Goal: Task Accomplishment & Management: Manage account settings

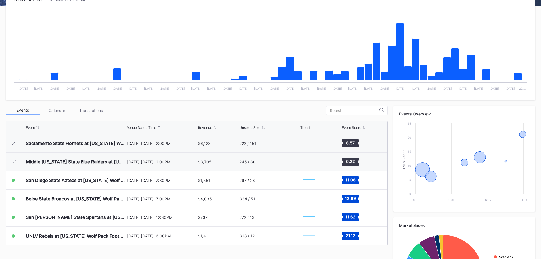
scroll to position [171, 0]
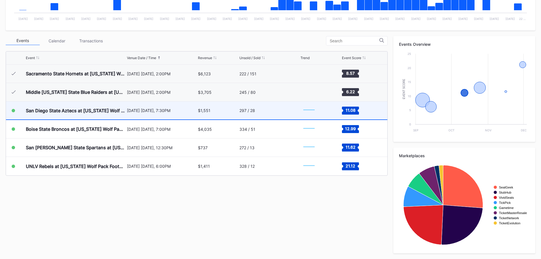
click at [65, 116] on div "San Diego State Aztecs at [US_STATE] Wolf Pack Football" at bounding box center [76, 110] width 100 height 18
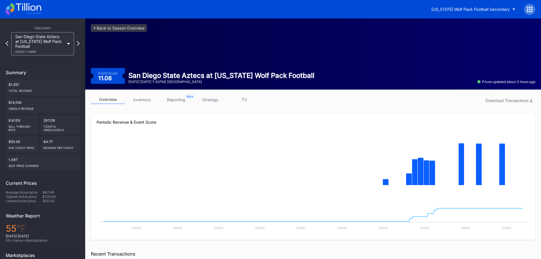
click at [146, 97] on link "inventory" at bounding box center [142, 99] width 34 height 9
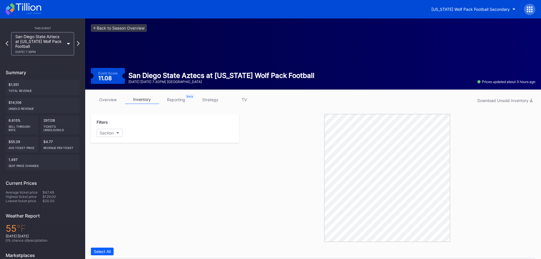
scroll to position [161, 0]
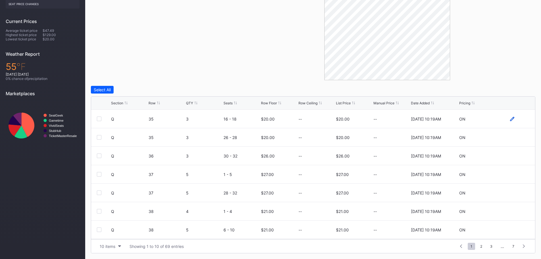
click at [510, 119] on icon at bounding box center [512, 118] width 4 height 4
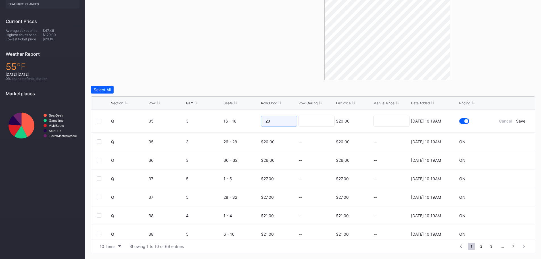
drag, startPoint x: 274, startPoint y: 121, endPoint x: 233, endPoint y: 118, distance: 41.0
click at [233, 118] on form "Q 35 3 16 - 18 20 $20.00 [DATE] 10:19AM Cancel Save" at bounding box center [320, 121] width 418 height 22
type input "18"
click at [321, 123] on input at bounding box center [316, 121] width 36 height 11
click at [517, 121] on div "Save" at bounding box center [520, 120] width 9 height 5
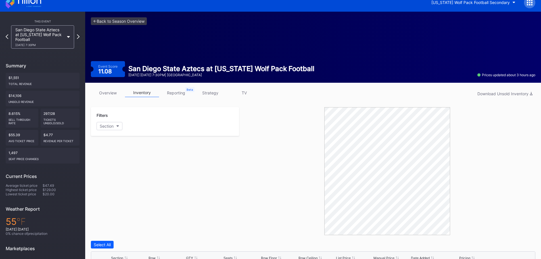
scroll to position [0, 0]
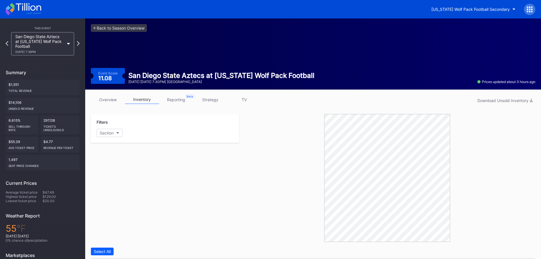
click at [31, 11] on icon at bounding box center [23, 9] width 35 height 12
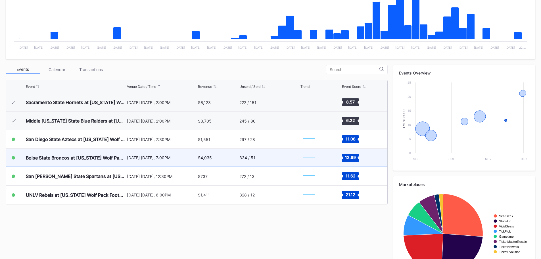
scroll to position [142, 0]
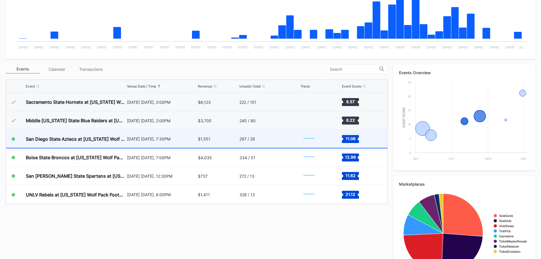
click at [82, 144] on div "San Diego State Aztecs at [US_STATE] Wolf Pack Football" at bounding box center [76, 139] width 100 height 18
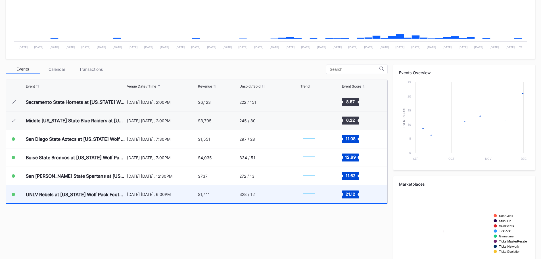
click at [65, 195] on div "UNLV Rebels at [US_STATE] Wolf Pack Football" at bounding box center [76, 194] width 100 height 6
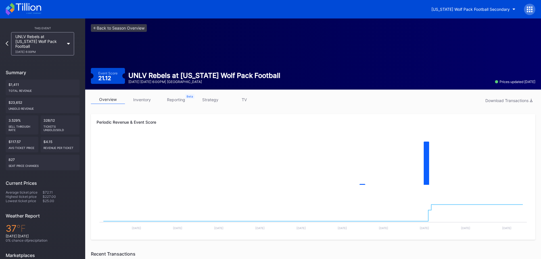
click at [139, 100] on link "inventory" at bounding box center [142, 99] width 34 height 9
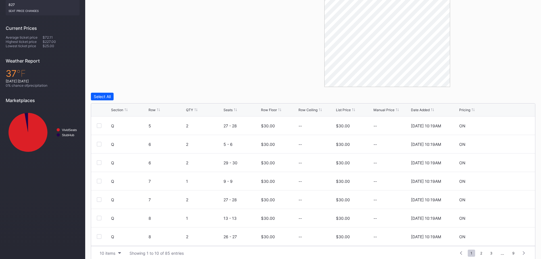
scroll to position [161, 0]
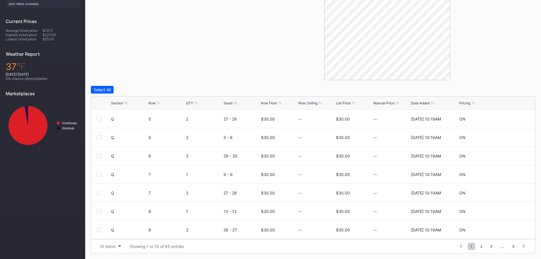
click at [114, 105] on div "Section Row QTY Seats Row Floor Row Ceiling List Price Manual Price Date Added …" at bounding box center [313, 103] width 444 height 13
click at [116, 101] on div "Section" at bounding box center [117, 103] width 12 height 4
click at [510, 118] on icon at bounding box center [512, 119] width 4 height 4
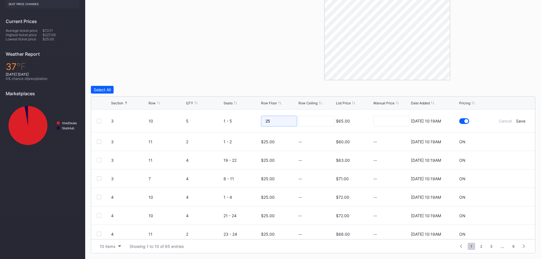
click at [273, 123] on input "25" at bounding box center [279, 121] width 36 height 11
click at [308, 120] on input at bounding box center [316, 121] width 36 height 11
click at [287, 123] on input "20" at bounding box center [279, 121] width 36 height 11
type input "2"
type input "1"
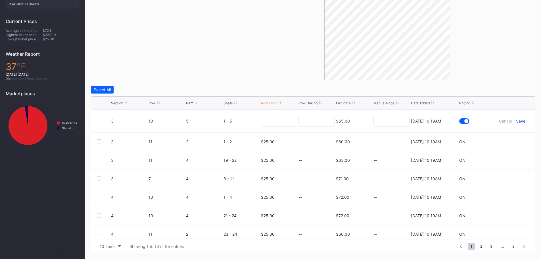
click at [517, 120] on div "Save" at bounding box center [520, 120] width 9 height 5
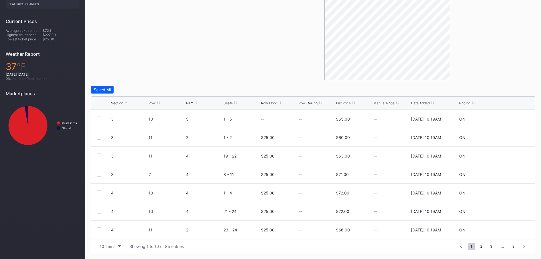
click at [347, 103] on div "List Price" at bounding box center [343, 103] width 15 height 4
click at [106, 249] on button "10 items" at bounding box center [110, 246] width 27 height 8
click at [113, 221] on div "100 items" at bounding box center [110, 221] width 18 height 5
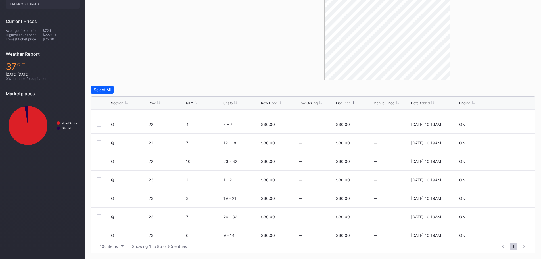
scroll to position [511, 0]
click at [510, 143] on icon at bounding box center [512, 143] width 4 height 4
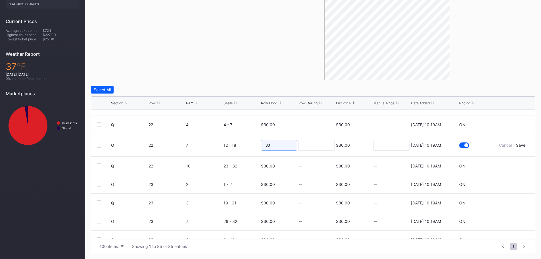
click at [290, 144] on input "30" at bounding box center [279, 145] width 36 height 11
type input "3"
type input "25"
click at [311, 143] on input at bounding box center [316, 145] width 36 height 11
click at [520, 146] on div "Save" at bounding box center [520, 144] width 9 height 5
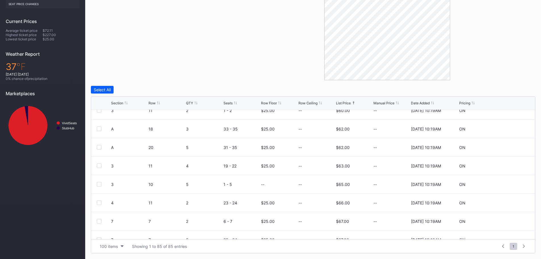
scroll to position [766, 0]
click at [510, 163] on icon at bounding box center [512, 164] width 4 height 4
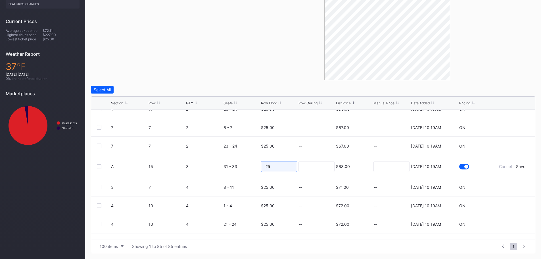
click at [282, 161] on input "25" at bounding box center [279, 166] width 36 height 11
type input "20"
click at [313, 167] on input at bounding box center [316, 166] width 36 height 11
click at [516, 165] on div "Save" at bounding box center [520, 166] width 9 height 5
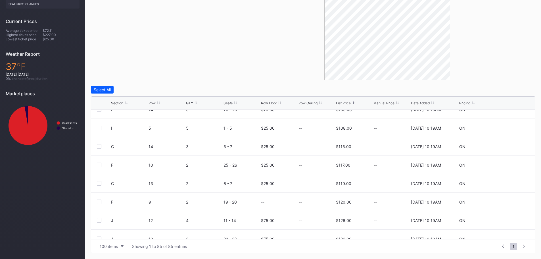
scroll to position [1249, 0]
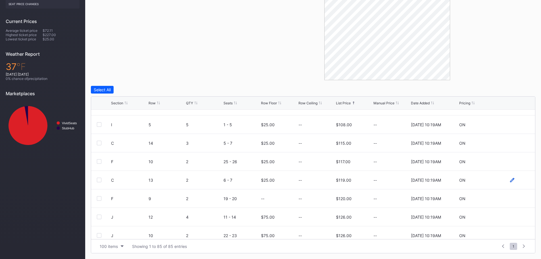
click at [510, 179] on icon at bounding box center [512, 180] width 4 height 4
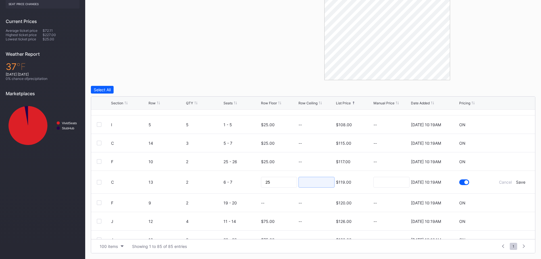
drag, startPoint x: 297, startPoint y: 185, endPoint x: 205, endPoint y: 181, distance: 92.3
click at [205, 181] on form "C 13 2 6 - 7 25 $119.00 [DATE] 10:19AM Cancel Save" at bounding box center [320, 182] width 418 height 22
click at [268, 179] on input "25" at bounding box center [279, 182] width 36 height 11
type input "2"
type input "1"
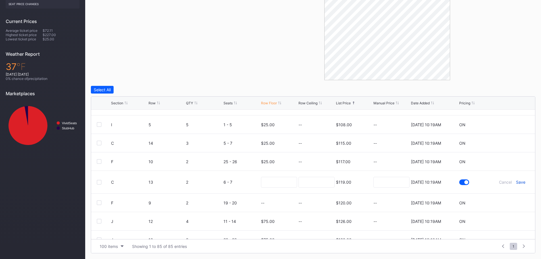
click at [516, 182] on div "Save" at bounding box center [520, 181] width 9 height 5
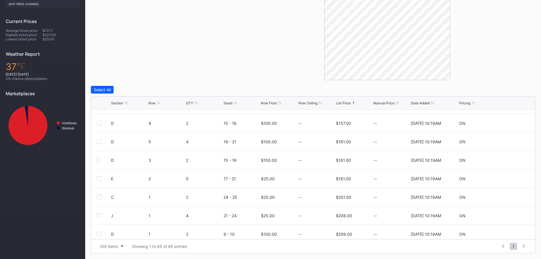
scroll to position [1354, 0]
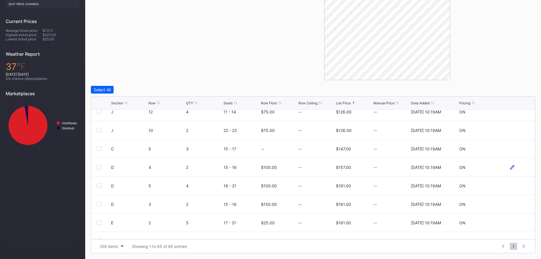
click at [510, 168] on icon at bounding box center [512, 167] width 4 height 4
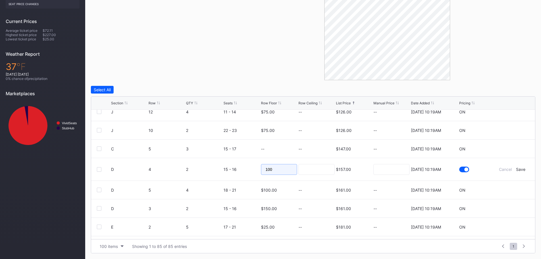
click at [271, 170] on input "100" at bounding box center [279, 169] width 36 height 11
type input "1"
type input "75"
click at [312, 168] on input at bounding box center [316, 169] width 36 height 11
click at [516, 170] on div "Save" at bounding box center [520, 169] width 9 height 5
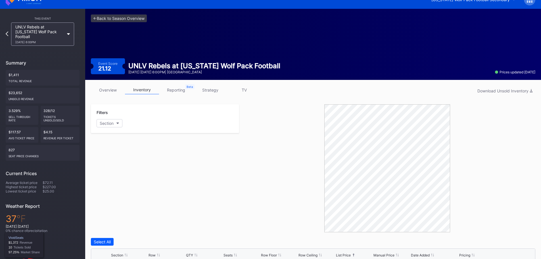
scroll to position [0, 0]
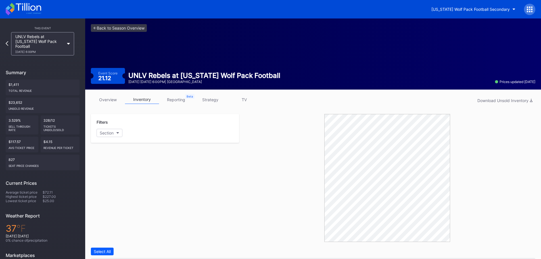
click at [24, 7] on icon at bounding box center [23, 9] width 35 height 12
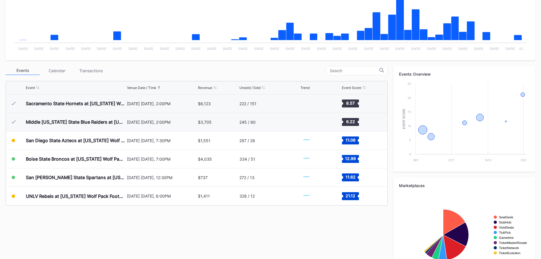
scroll to position [171, 0]
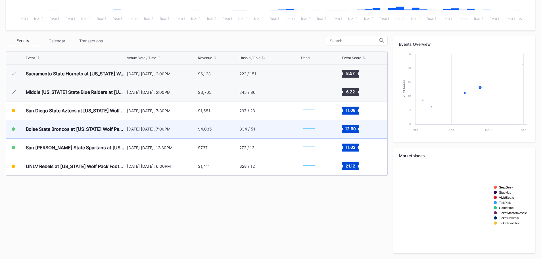
click at [62, 132] on div "Boise State Broncos at [US_STATE] Wolf Pack Football (Rescheduled from 10/25)" at bounding box center [76, 129] width 100 height 18
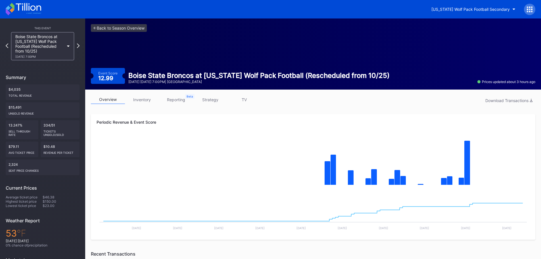
click at [138, 95] on link "inventory" at bounding box center [142, 99] width 34 height 9
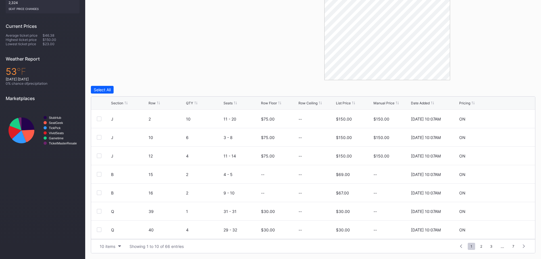
scroll to position [55, 0]
click at [115, 245] on div "10 items" at bounding box center [108, 246] width 16 height 5
click at [111, 221] on div "100 items" at bounding box center [110, 221] width 18 height 5
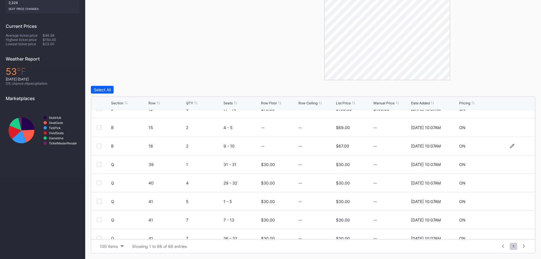
scroll to position [57, 0]
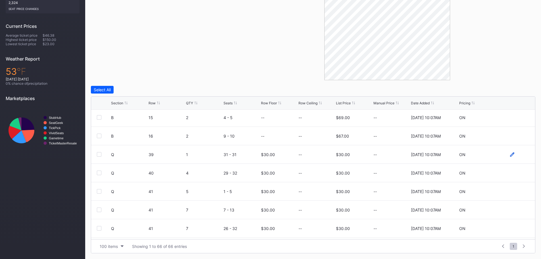
click at [510, 153] on icon at bounding box center [512, 154] width 4 height 4
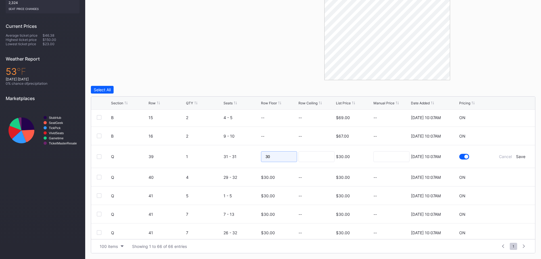
click at [283, 156] on input "30" at bounding box center [279, 156] width 36 height 11
type input "3"
type input "29"
click at [317, 160] on input at bounding box center [316, 156] width 36 height 11
click at [516, 155] on div "Save" at bounding box center [520, 156] width 9 height 5
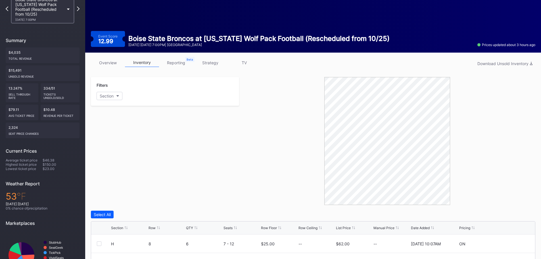
scroll to position [0, 0]
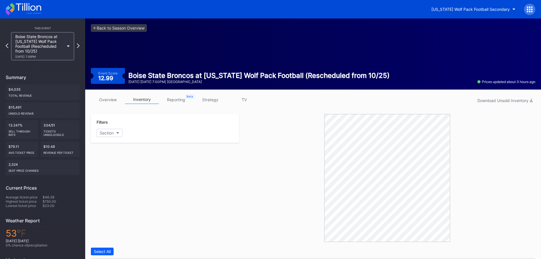
click at [39, 10] on icon at bounding box center [23, 9] width 35 height 12
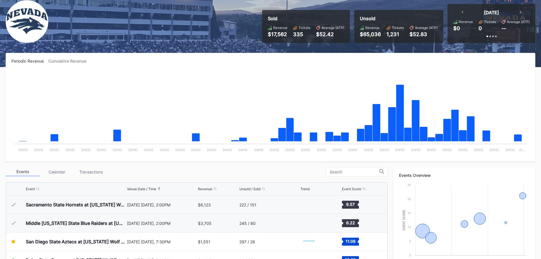
scroll to position [170, 0]
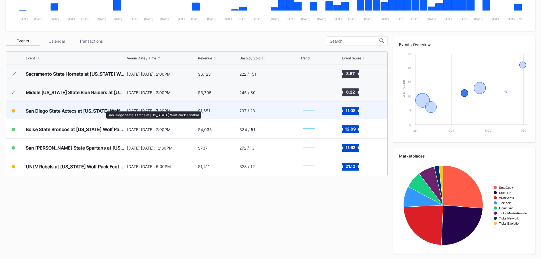
click at [103, 108] on div "San Diego State Aztecs at [US_STATE] Wolf Pack Football" at bounding box center [76, 111] width 100 height 6
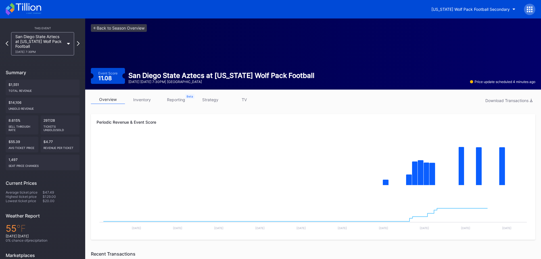
click at [146, 98] on link "inventory" at bounding box center [142, 99] width 34 height 9
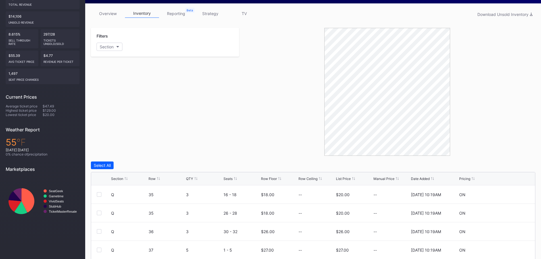
scroll to position [161, 0]
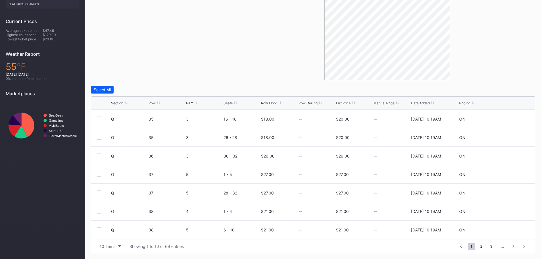
click at [346, 101] on div "List Price" at bounding box center [343, 103] width 15 height 4
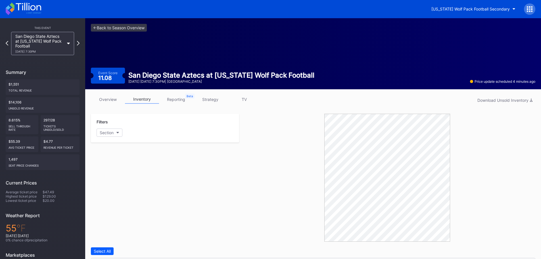
scroll to position [0, 0]
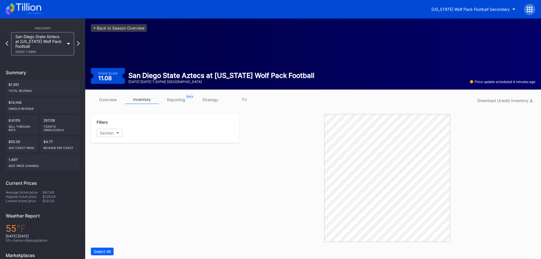
click at [28, 13] on icon at bounding box center [23, 9] width 35 height 12
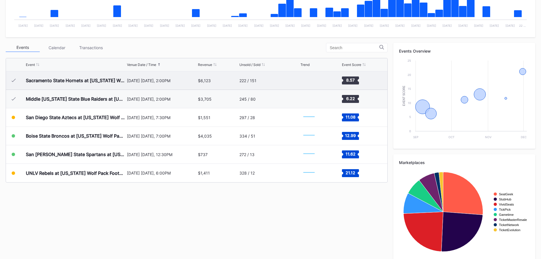
scroll to position [171, 0]
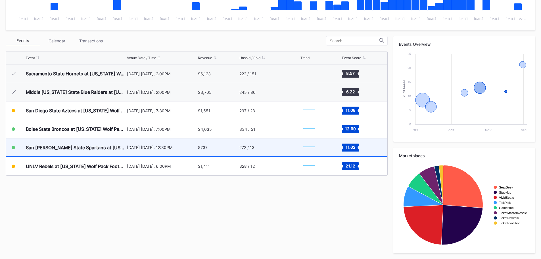
click at [81, 145] on div "San [PERSON_NAME] State Spartans at [US_STATE] Wolf Pack Football" at bounding box center [76, 147] width 100 height 6
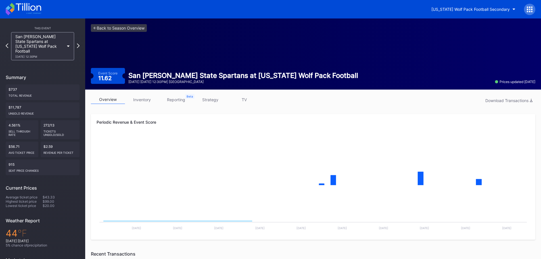
click at [147, 98] on link "inventory" at bounding box center [142, 99] width 34 height 9
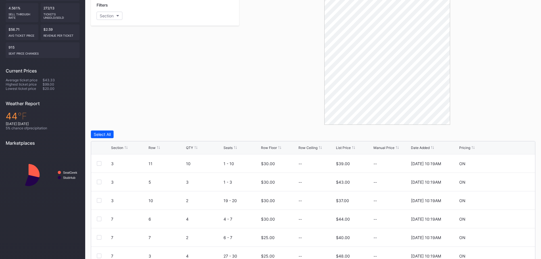
scroll to position [161, 0]
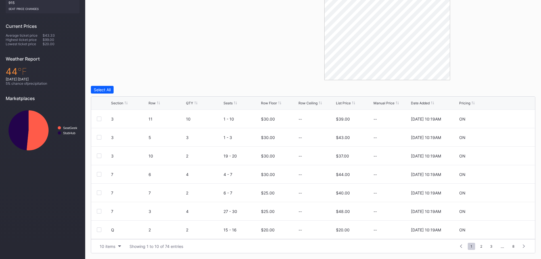
click at [268, 102] on div "Row Floor" at bounding box center [269, 103] width 16 height 4
click at [115, 101] on div "Section" at bounding box center [117, 103] width 12 height 4
click at [104, 247] on div "10 items" at bounding box center [108, 246] width 16 height 5
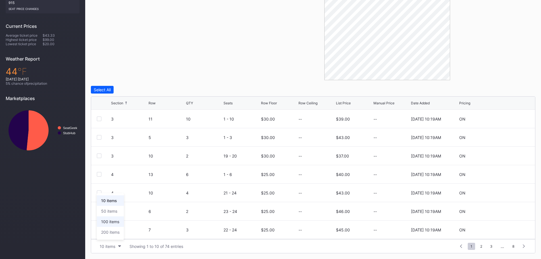
click at [115, 225] on div "100 items" at bounding box center [110, 221] width 27 height 11
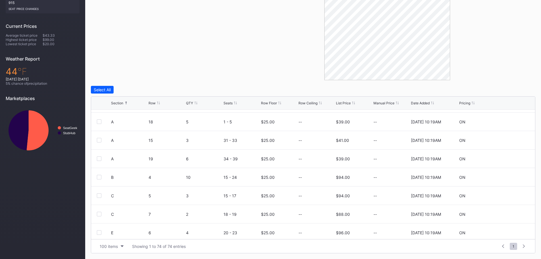
scroll to position [341, 0]
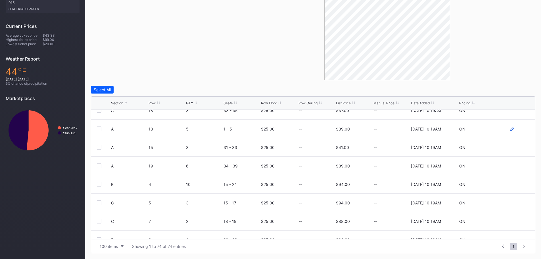
click at [510, 129] on icon at bounding box center [512, 129] width 4 height 4
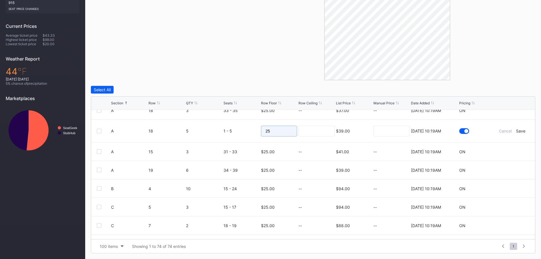
click at [282, 129] on input "25" at bounding box center [279, 130] width 36 height 11
type input "20"
click at [323, 130] on input at bounding box center [316, 130] width 36 height 11
click at [519, 128] on div "Save" at bounding box center [520, 130] width 9 height 5
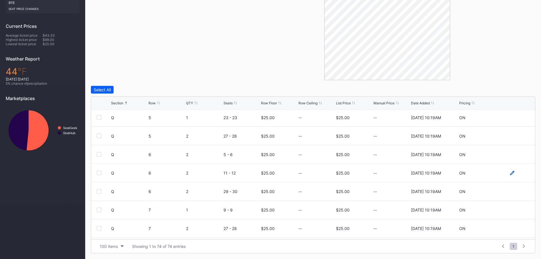
click at [510, 173] on icon at bounding box center [512, 173] width 4 height 4
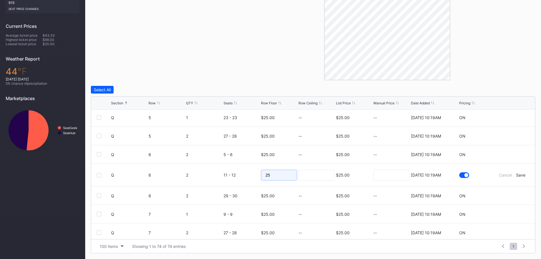
click at [282, 177] on input "25" at bounding box center [279, 174] width 36 height 11
type input "2"
type input "24"
click at [313, 173] on input at bounding box center [316, 174] width 36 height 11
click at [518, 175] on div "Save" at bounding box center [520, 174] width 9 height 5
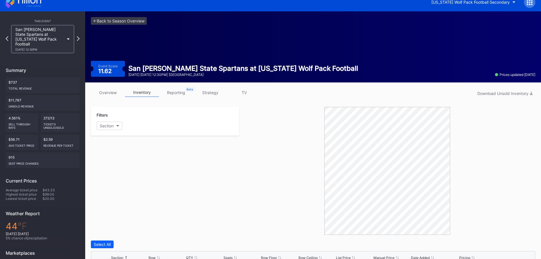
scroll to position [0, 0]
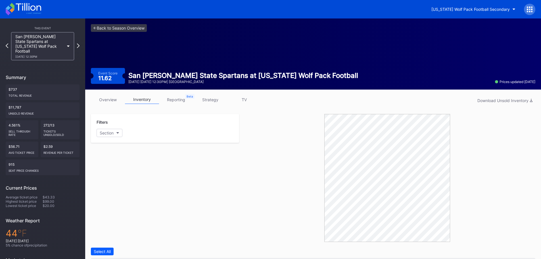
click at [33, 12] on icon at bounding box center [23, 9] width 35 height 12
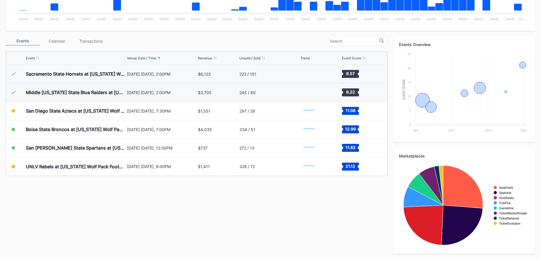
scroll to position [171, 0]
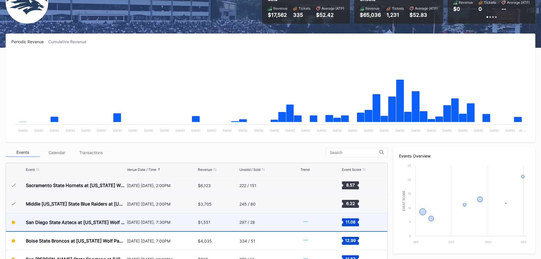
scroll to position [171, 0]
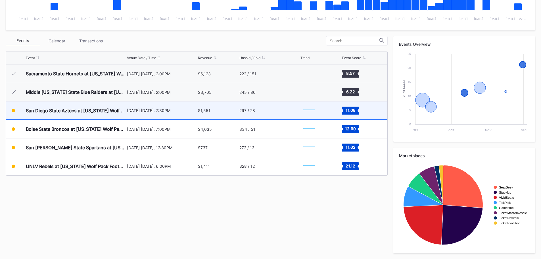
click at [65, 106] on div "San Diego State Aztecs at [US_STATE] Wolf Pack Football" at bounding box center [76, 110] width 100 height 18
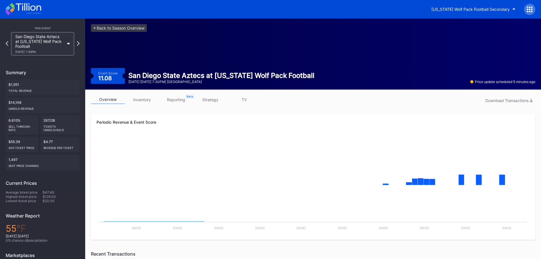
scroll to position [28, 0]
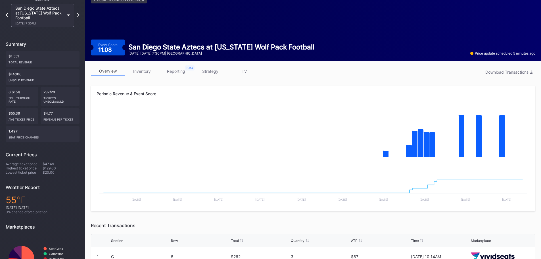
click at [137, 71] on link "inventory" at bounding box center [142, 71] width 34 height 9
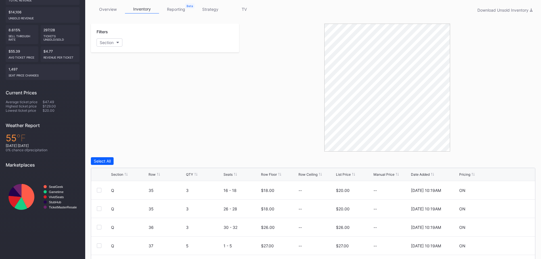
scroll to position [161, 0]
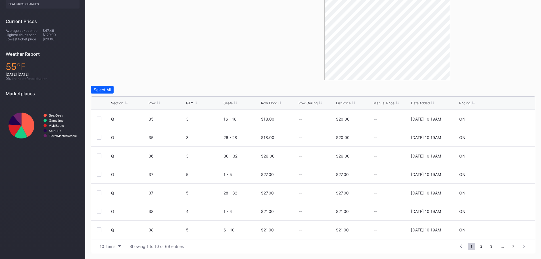
click at [111, 104] on div "Section" at bounding box center [117, 103] width 12 height 4
click at [510, 174] on icon at bounding box center [512, 174] width 4 height 4
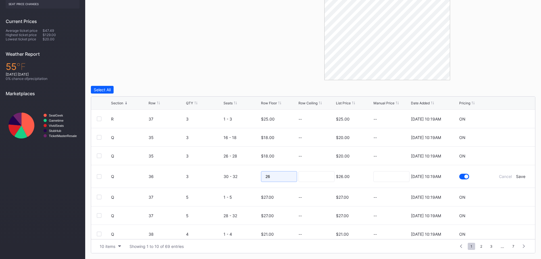
click at [282, 177] on input "26" at bounding box center [279, 176] width 36 height 11
type input "22"
click at [303, 175] on input at bounding box center [316, 176] width 36 height 11
click at [519, 177] on div "Save" at bounding box center [520, 176] width 9 height 5
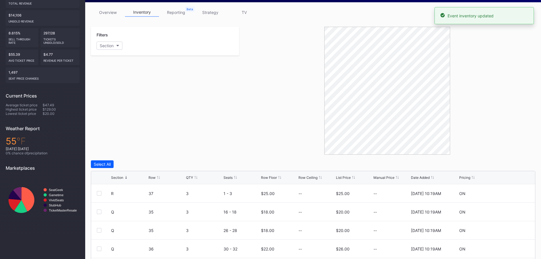
scroll to position [0, 0]
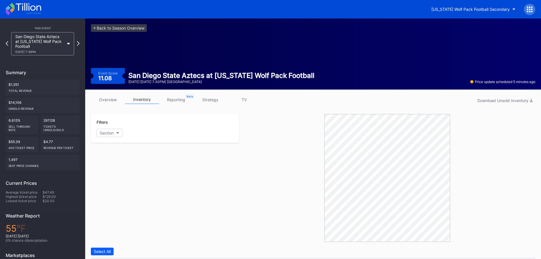
click at [34, 4] on icon at bounding box center [23, 9] width 35 height 12
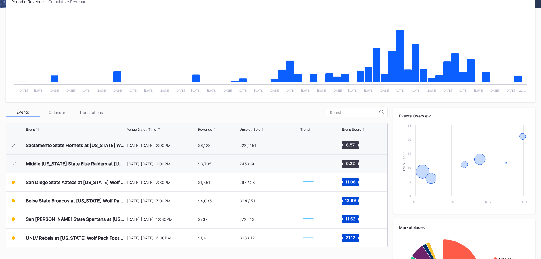
scroll to position [171, 0]
